Goal: Task Accomplishment & Management: Complete application form

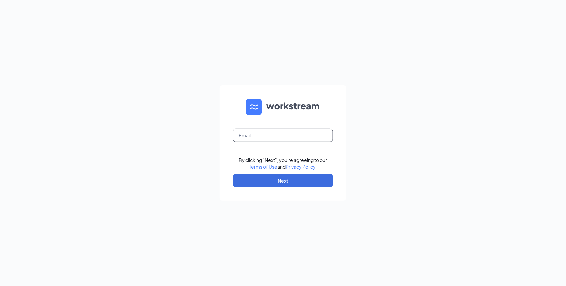
click at [259, 138] on input "text" at bounding box center [283, 135] width 100 height 13
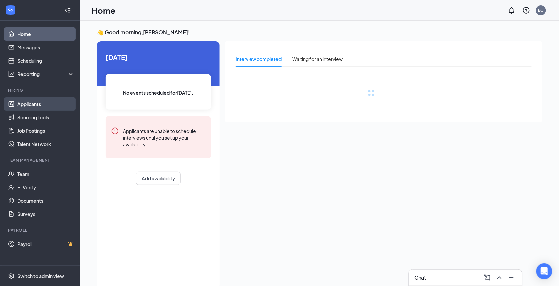
click at [51, 102] on link "Applicants" at bounding box center [45, 103] width 57 height 13
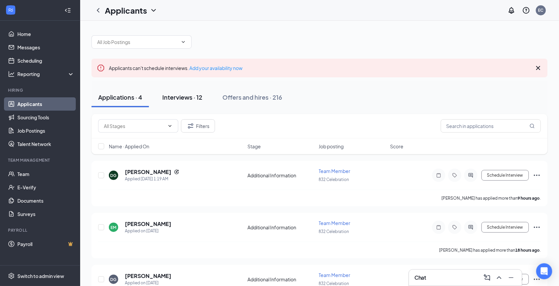
click at [174, 97] on div "Interviews · 12" at bounding box center [182, 97] width 40 height 8
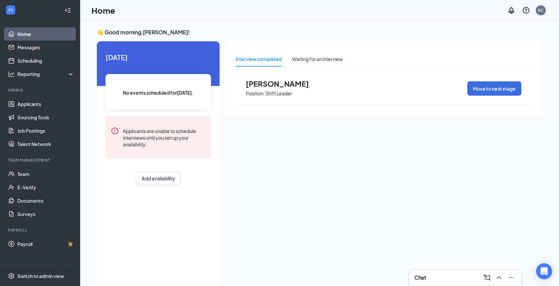
click at [68, 9] on icon "Collapse" at bounding box center [67, 10] width 7 height 7
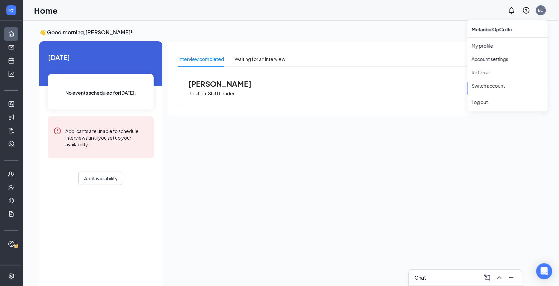
click at [544, 7] on div "EC" at bounding box center [540, 10] width 5 height 6
click at [543, 6] on div "EC" at bounding box center [541, 10] width 10 height 10
click at [485, 102] on div "Log out" at bounding box center [507, 102] width 72 height 7
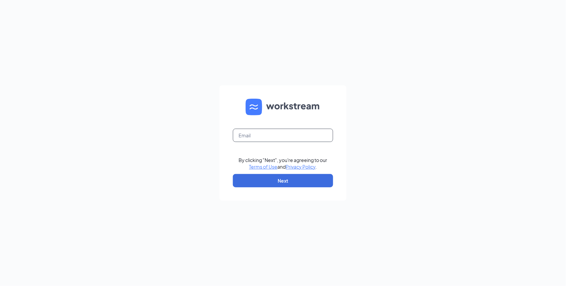
click at [258, 135] on input "text" at bounding box center [283, 135] width 100 height 13
type input "[EMAIL_ADDRESS][DOMAIN_NAME]"
click at [276, 185] on button "Next" at bounding box center [283, 180] width 100 height 13
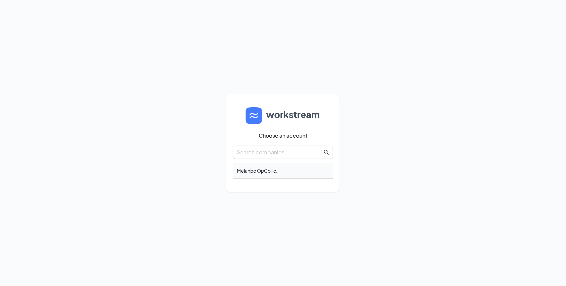
click at [266, 170] on div "Melanbo OpCo llc." at bounding box center [283, 171] width 100 height 16
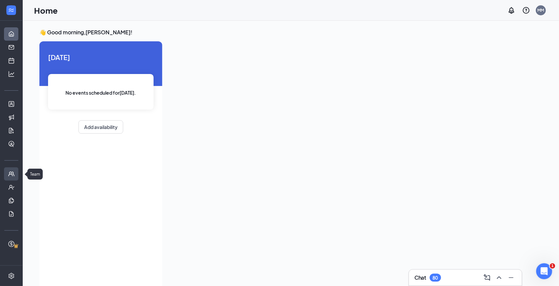
click at [17, 178] on link "Team" at bounding box center [20, 174] width 7 height 13
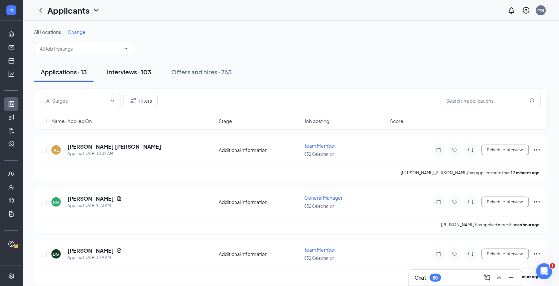
click at [136, 71] on div "Interviews · 103" at bounding box center [129, 72] width 44 height 8
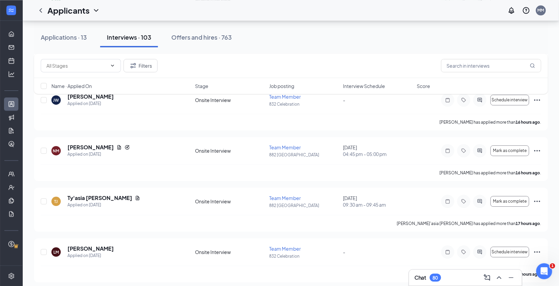
scroll to position [534, 0]
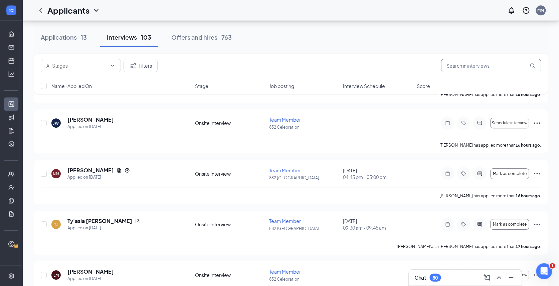
click at [474, 67] on input "text" at bounding box center [491, 65] width 100 height 13
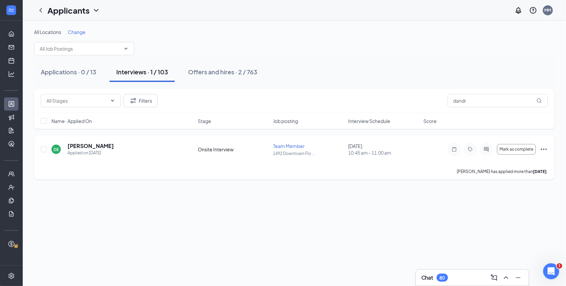
click at [542, 150] on icon "Ellipses" at bounding box center [544, 149] width 6 height 1
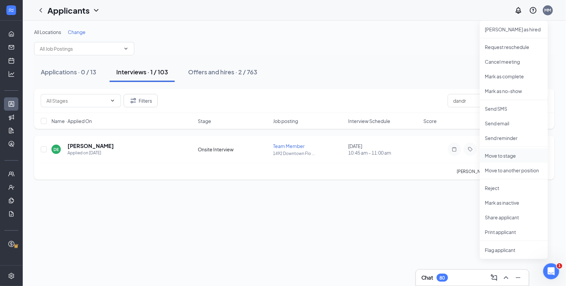
click at [501, 158] on p "Move to stage" at bounding box center [513, 156] width 57 height 7
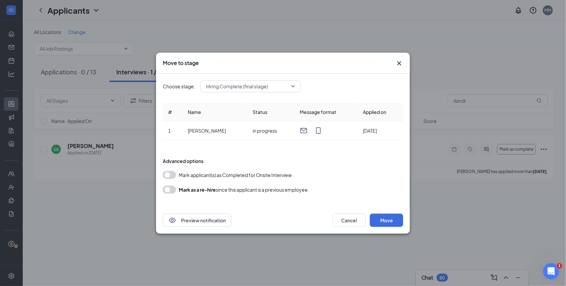
click at [173, 176] on button "button" at bounding box center [169, 175] width 13 height 8
click at [379, 223] on button "Move" at bounding box center [386, 220] width 33 height 13
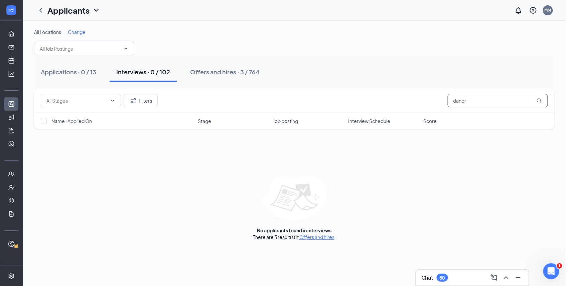
drag, startPoint x: 480, startPoint y: 100, endPoint x: 327, endPoint y: 101, distance: 152.6
click at [330, 101] on div "Filters dandr" at bounding box center [294, 100] width 507 height 13
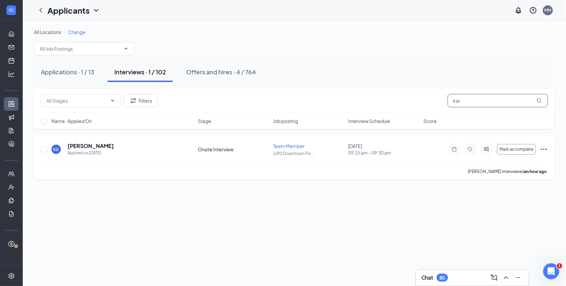
type input "kar"
click at [540, 150] on icon "Ellipses" at bounding box center [544, 150] width 8 height 8
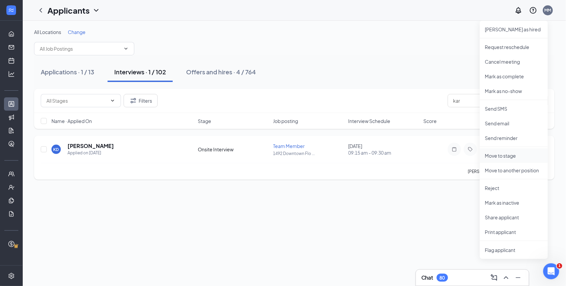
click at [507, 157] on p "Move to stage" at bounding box center [513, 156] width 57 height 7
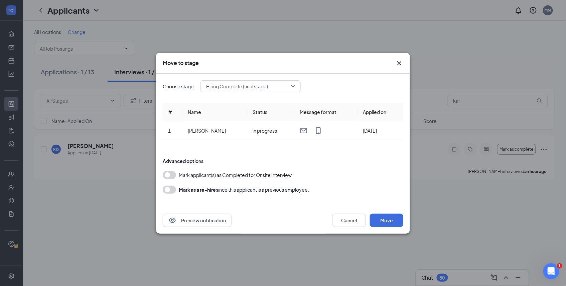
click at [172, 177] on button "button" at bounding box center [169, 175] width 13 height 8
click at [390, 224] on button "Move" at bounding box center [386, 220] width 33 height 13
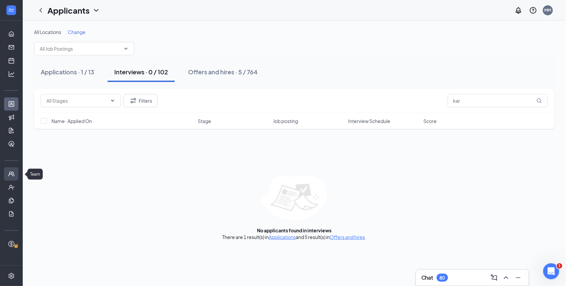
click at [17, 177] on link "Team" at bounding box center [20, 174] width 7 height 13
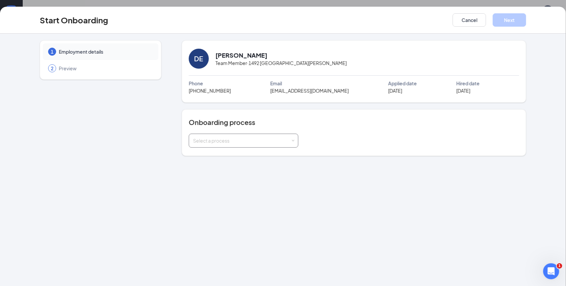
click at [225, 145] on div "Select a process" at bounding box center [243, 140] width 101 height 13
click at [212, 166] on span "Team Member" at bounding box center [207, 167] width 32 height 6
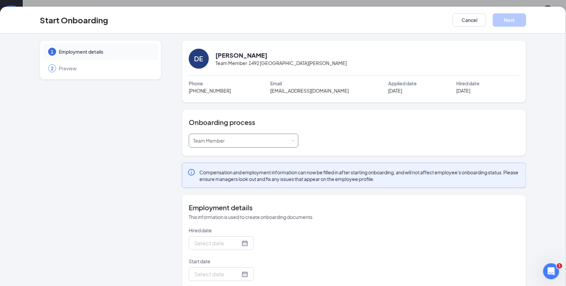
type input "[DATE]"
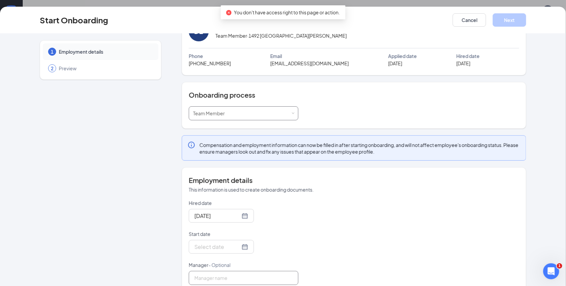
scroll to position [43, 0]
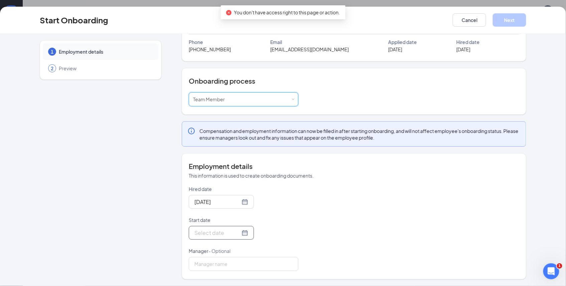
click at [237, 231] on div at bounding box center [221, 233] width 54 height 8
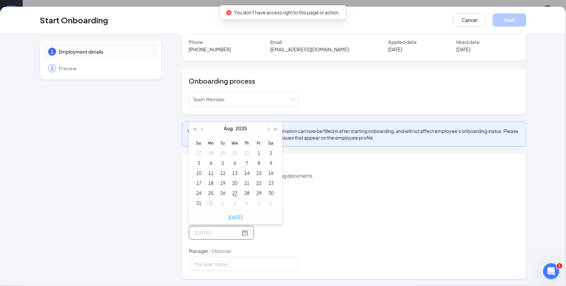
type input "[DATE]"
click at [207, 204] on div "1" at bounding box center [211, 203] width 8 height 8
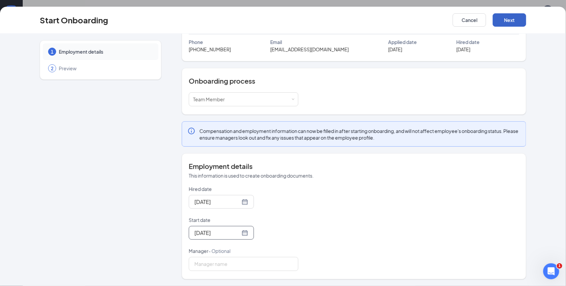
click at [516, 23] on button "Next" at bounding box center [508, 19] width 33 height 13
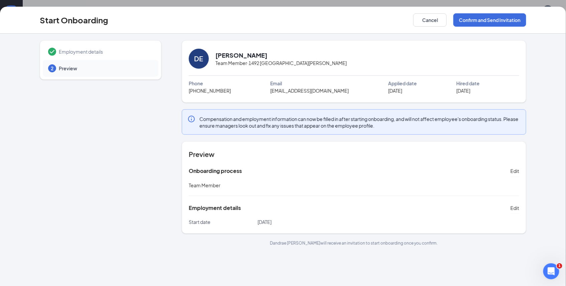
scroll to position [0, 0]
click at [476, 19] on button "Confirm and Send Invitation" at bounding box center [489, 19] width 73 height 13
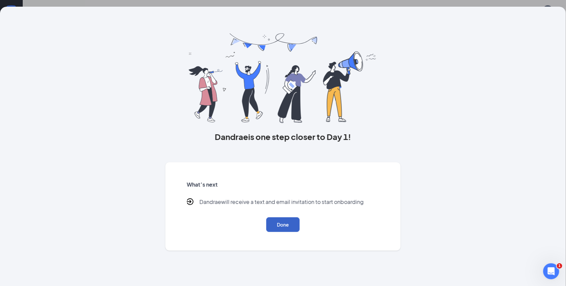
click at [288, 225] on button "Done" at bounding box center [282, 225] width 33 height 15
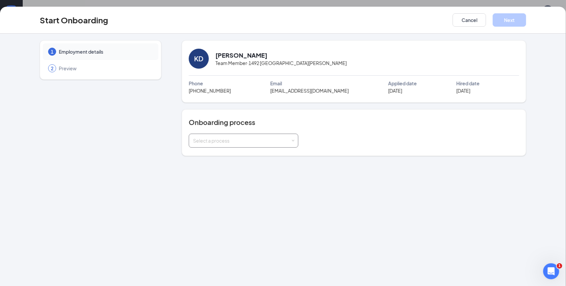
click at [246, 138] on div "Select a process" at bounding box center [242, 141] width 98 height 7
click at [231, 164] on li "Team Member" at bounding box center [244, 168] width 110 height 12
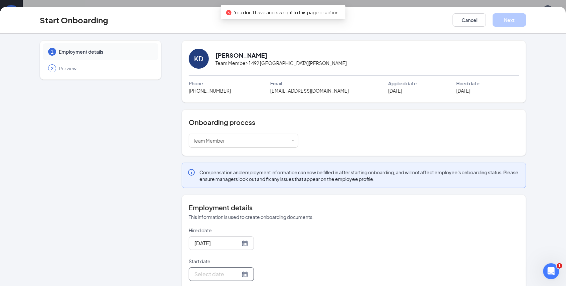
click at [209, 276] on input "Start date" at bounding box center [217, 274] width 46 height 8
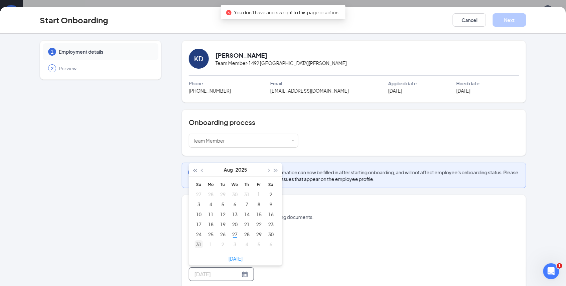
type input "[DATE]"
click at [200, 244] on td "31" at bounding box center [199, 245] width 12 height 10
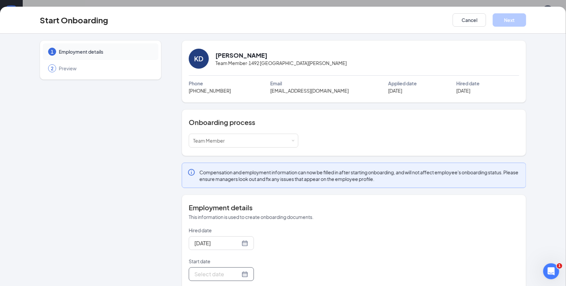
click at [228, 274] on input "Start date" at bounding box center [217, 274] width 46 height 8
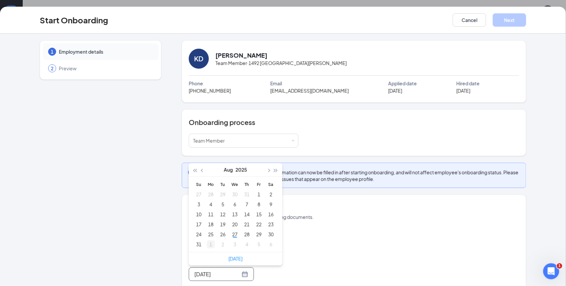
type input "[DATE]"
click at [207, 245] on div "1" at bounding box center [211, 245] width 8 height 8
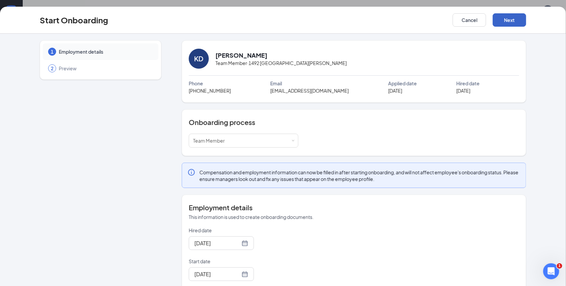
click at [514, 21] on button "Next" at bounding box center [508, 19] width 33 height 13
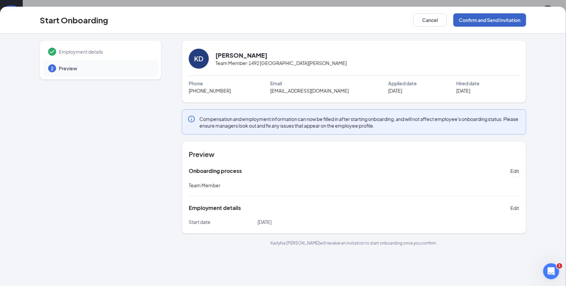
click at [492, 18] on button "Confirm and Send Invitation" at bounding box center [489, 19] width 73 height 13
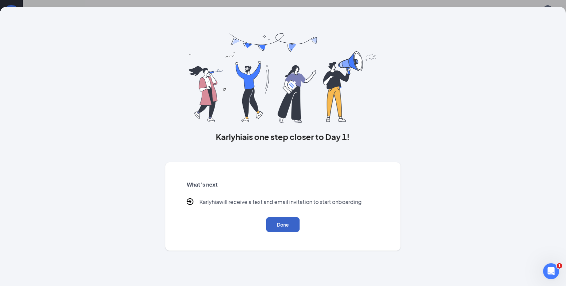
click at [280, 225] on button "Done" at bounding box center [282, 225] width 33 height 15
